Goal: Obtain resource: Download file/media

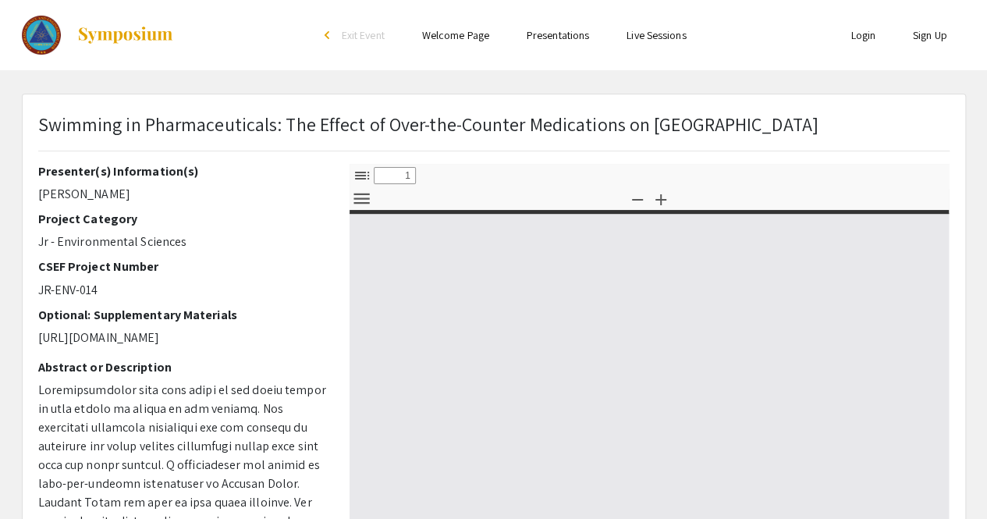
select select "custom"
type input "0"
select select "custom"
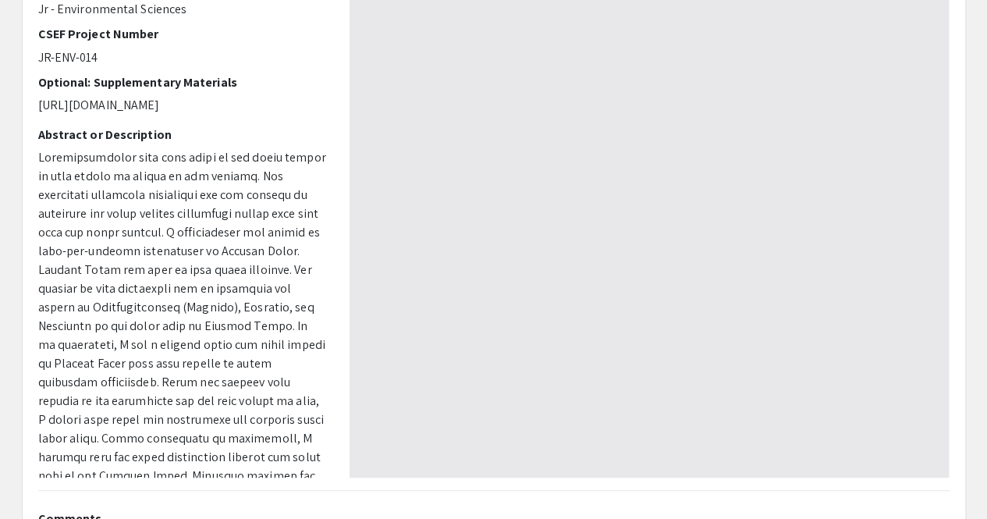
scroll to position [189, 0]
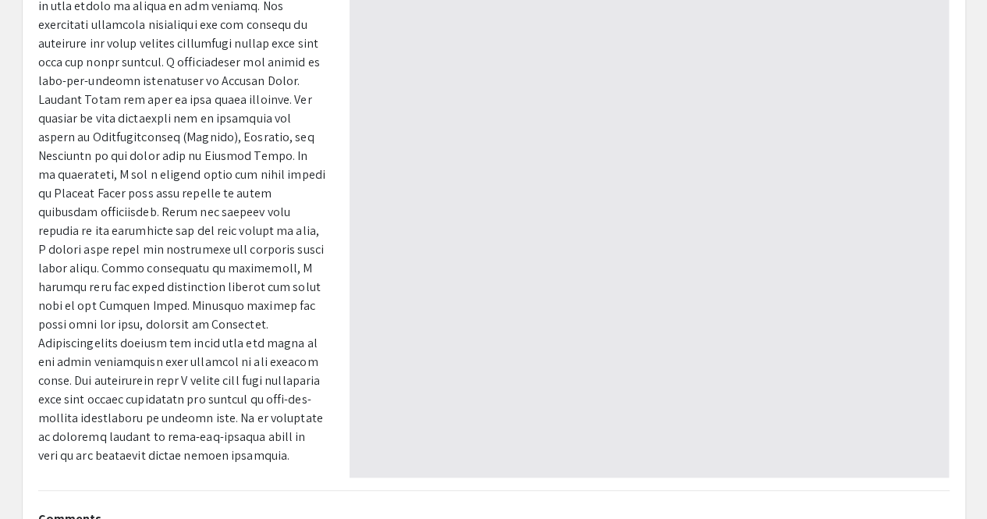
type input "1"
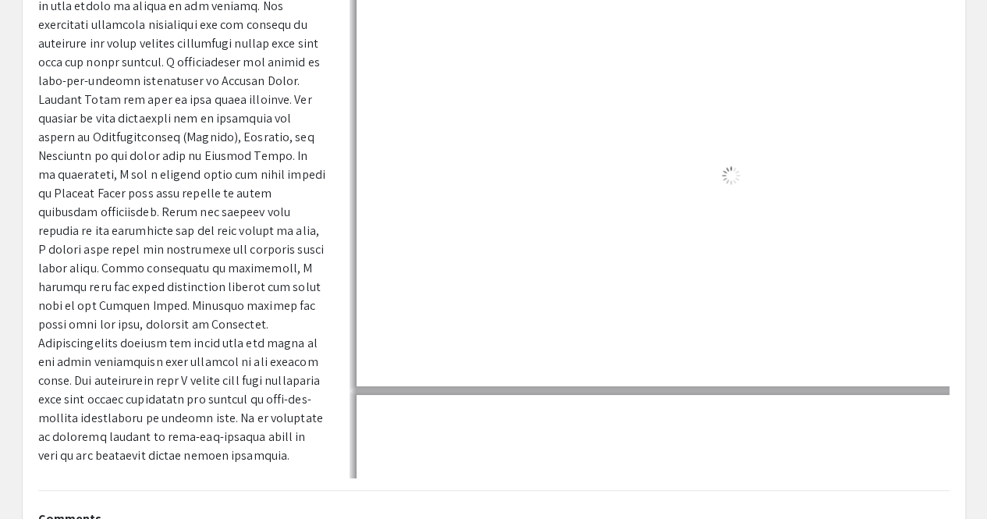
select select "auto"
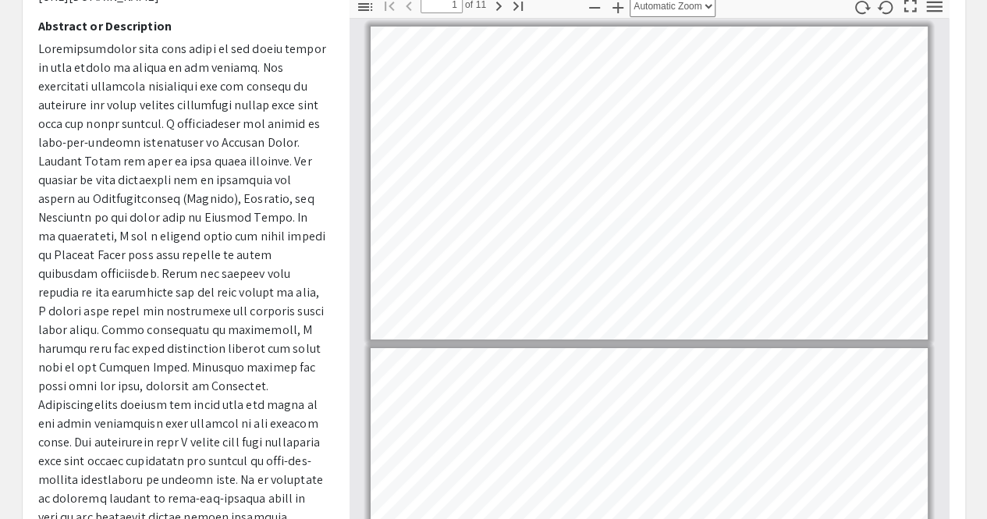
scroll to position [170, 0]
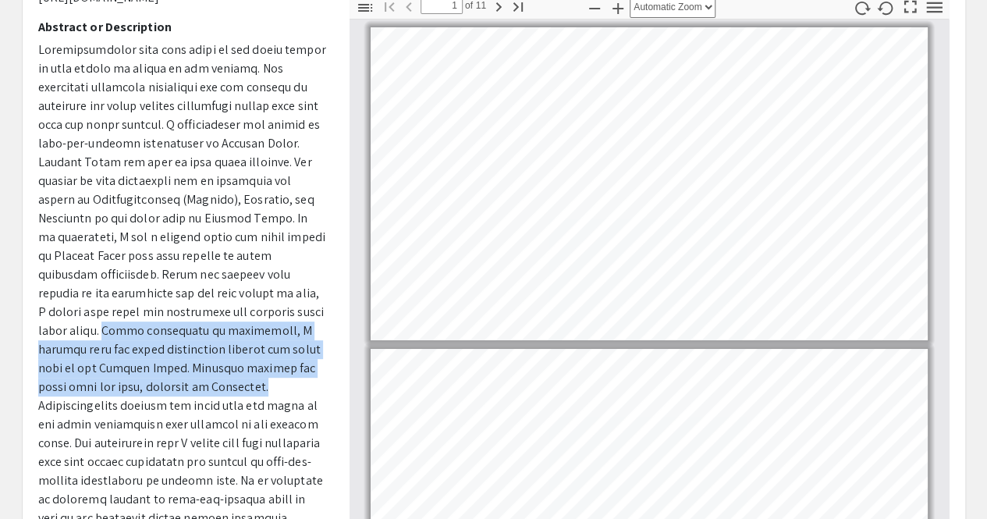
drag, startPoint x: 69, startPoint y: 328, endPoint x: 187, endPoint y: 381, distance: 129.5
click at [187, 381] on p at bounding box center [182, 284] width 288 height 487
copy p "After conducting my experiment, I learned that all three medications lowered th…"
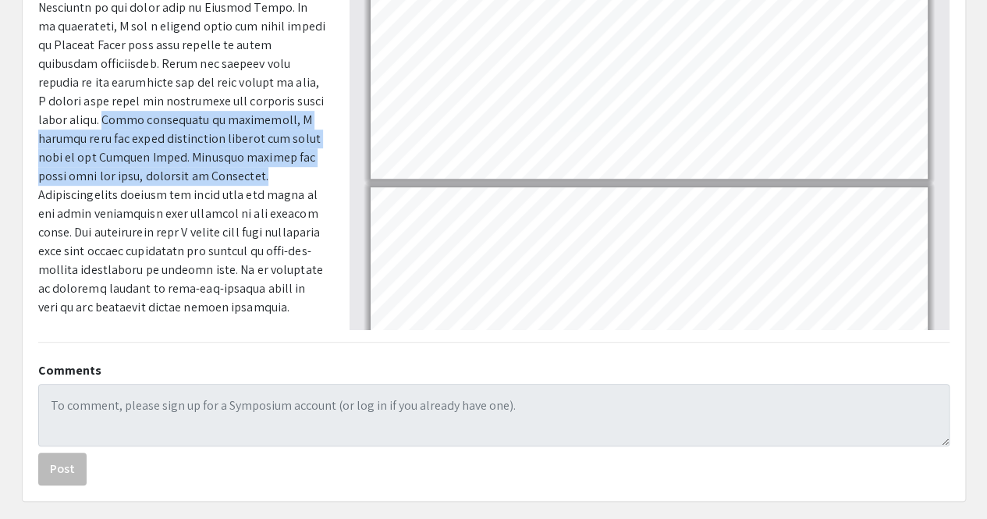
scroll to position [37, 0]
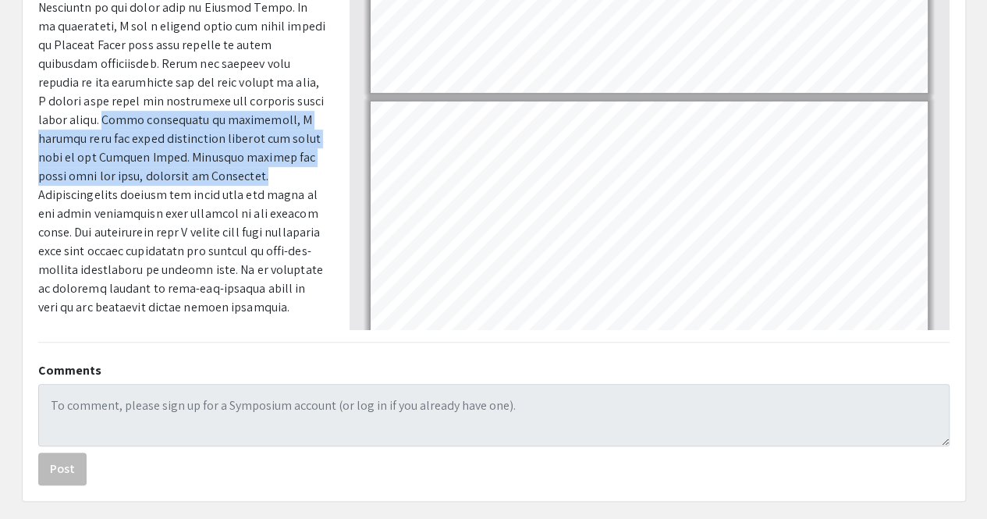
type input "1"
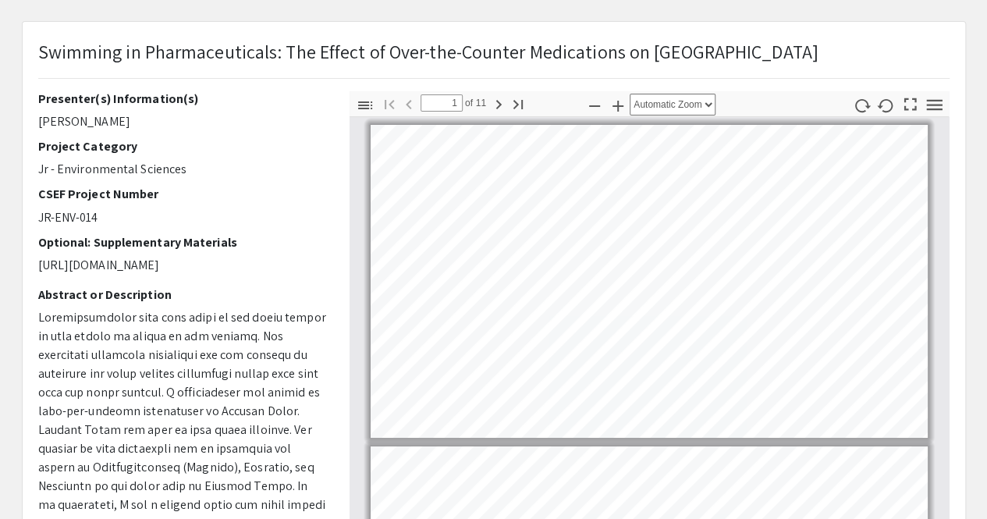
scroll to position [72, 0]
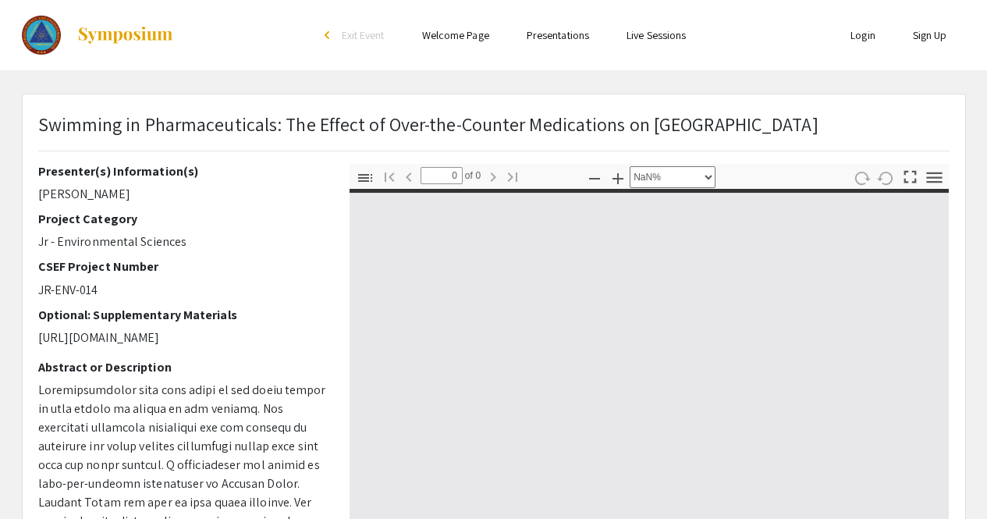
select select "custom"
